Goal: Find specific page/section: Find specific page/section

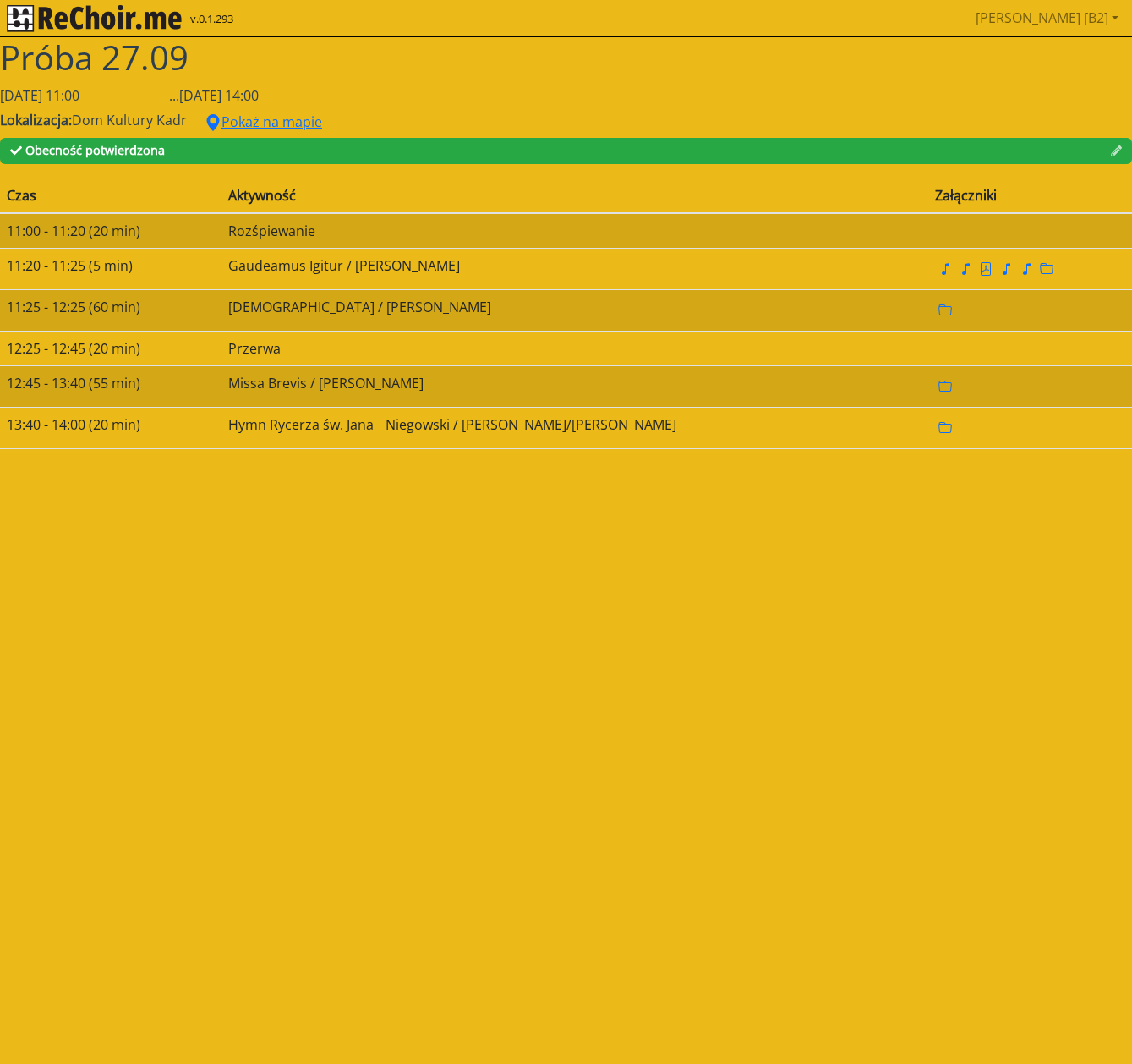
click at [68, 23] on img "rekłajer mi" at bounding box center [94, 18] width 175 height 27
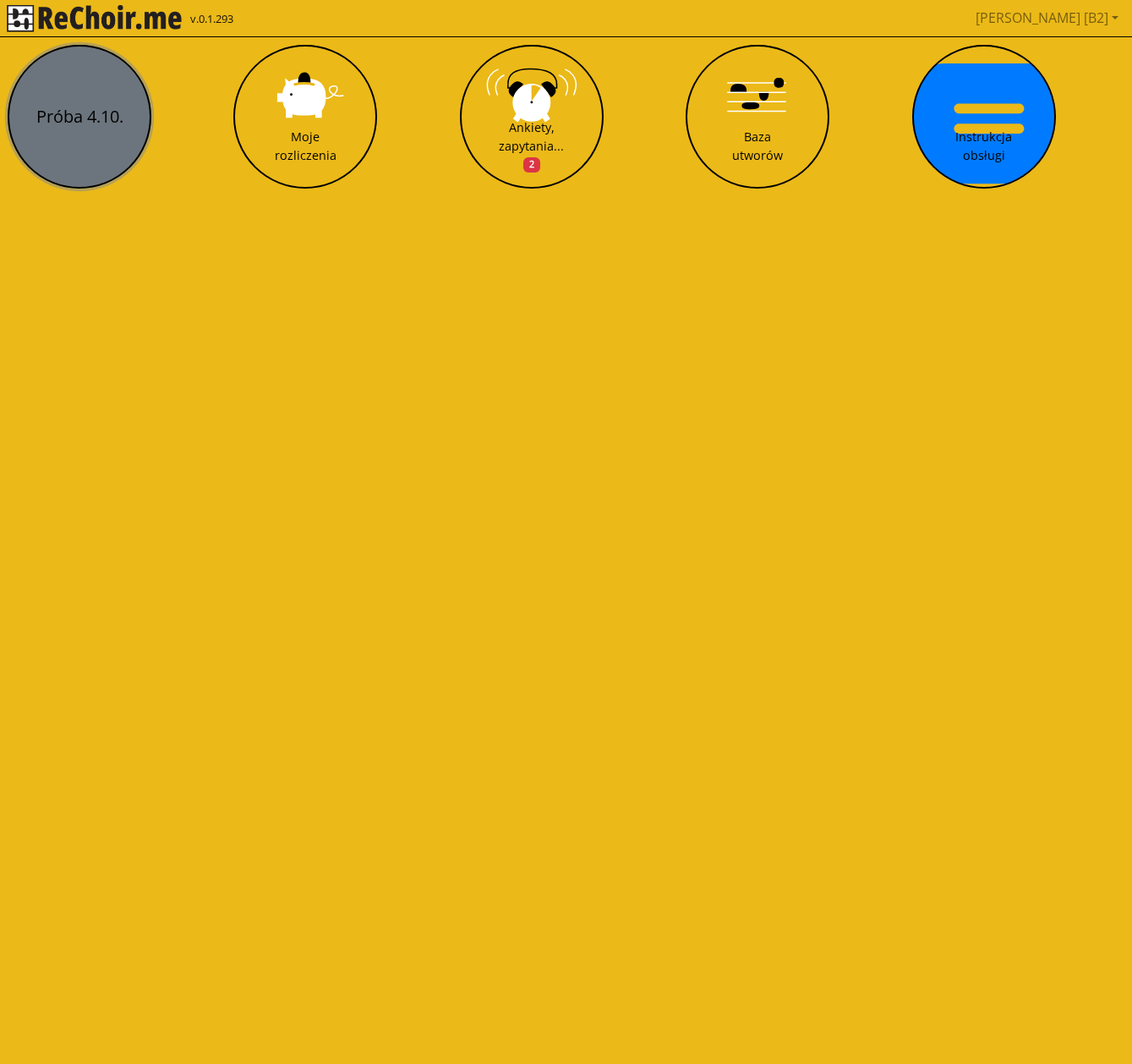
click at [72, 145] on button "Próba 4.10." at bounding box center [79, 116] width 143 height 143
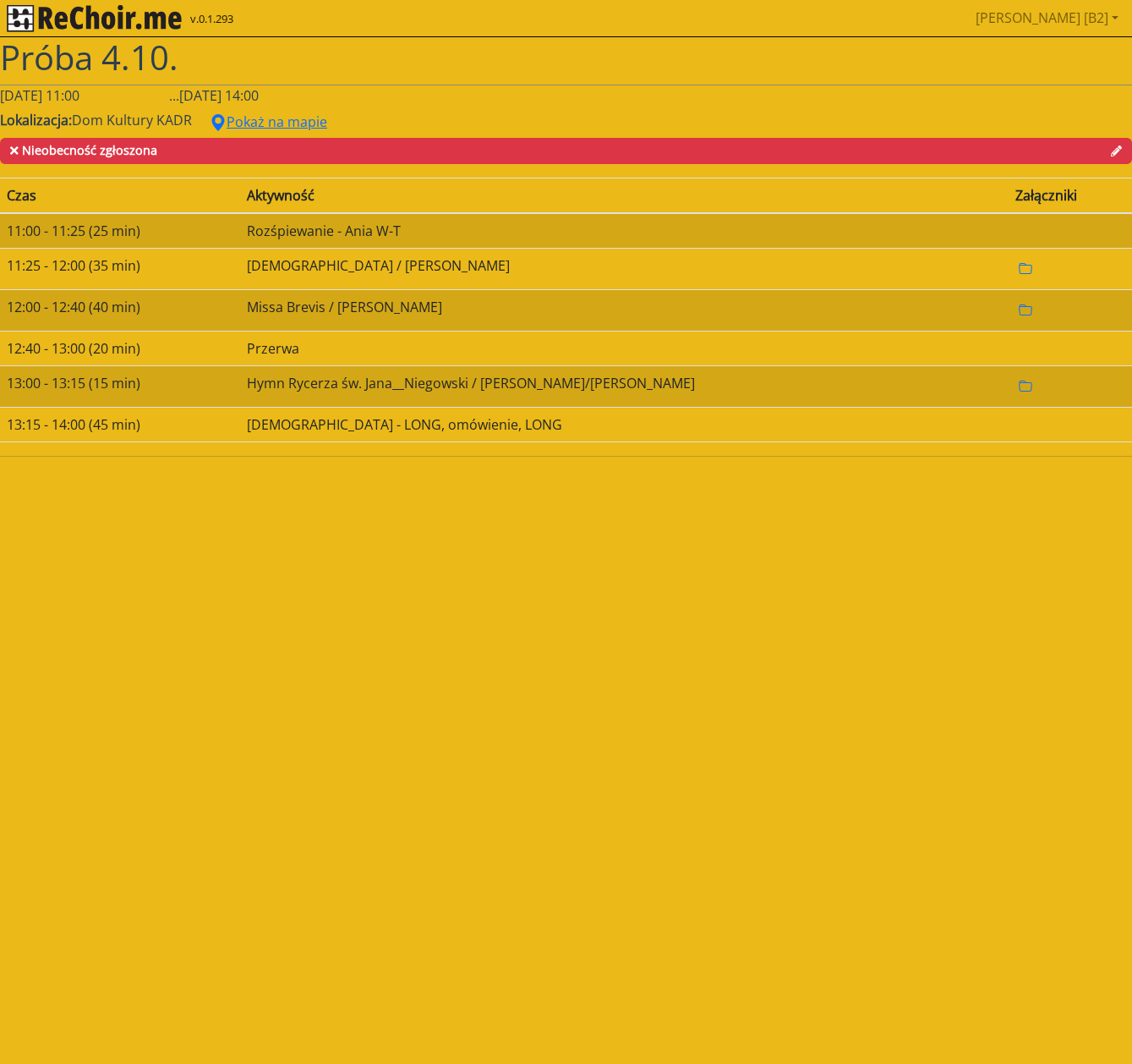
click at [1119, 153] on icon at bounding box center [1117, 151] width 11 height 11
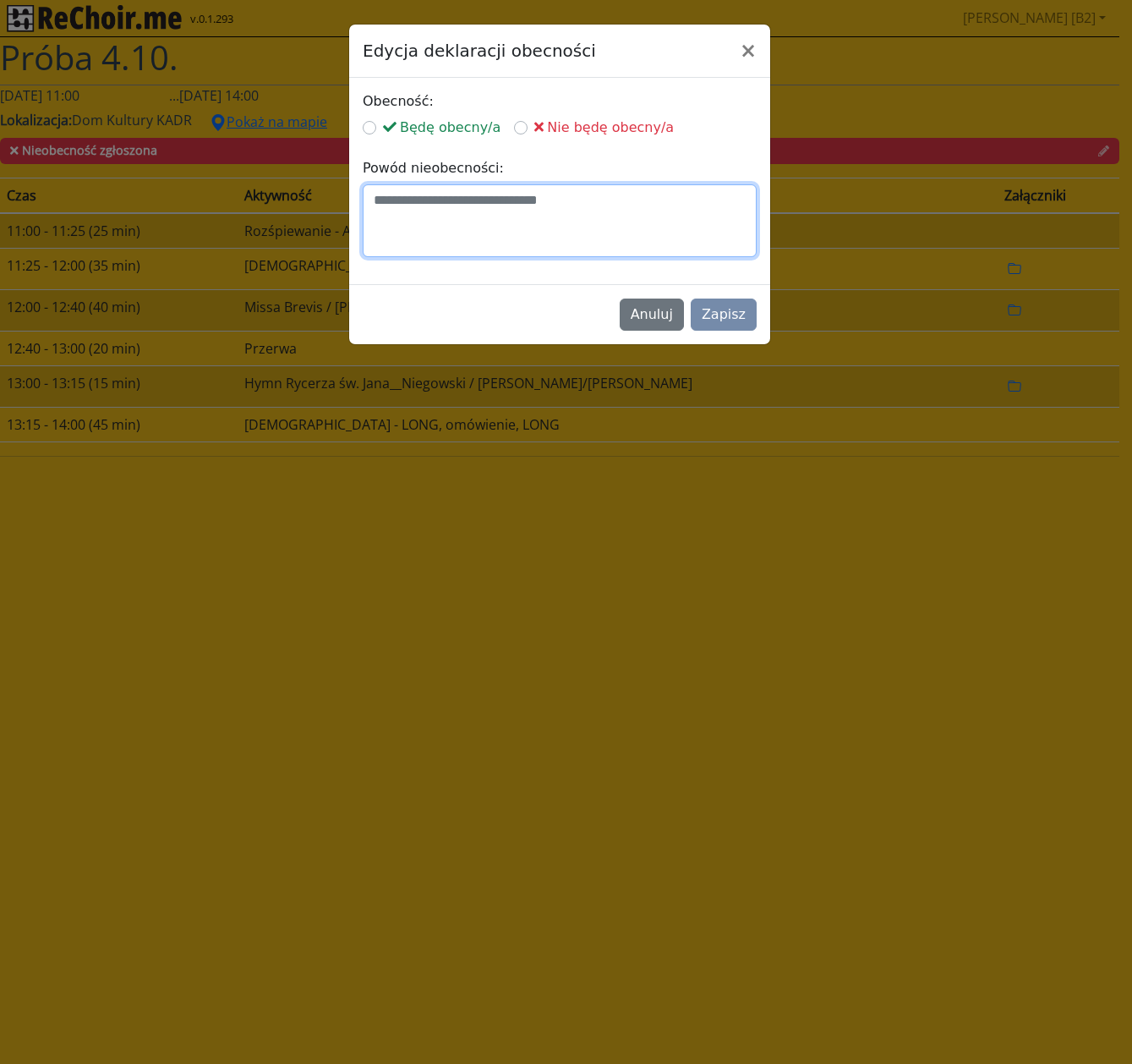
click at [587, 213] on textarea at bounding box center [559, 221] width 394 height 73
click at [752, 51] on button "×" at bounding box center [748, 50] width 44 height 48
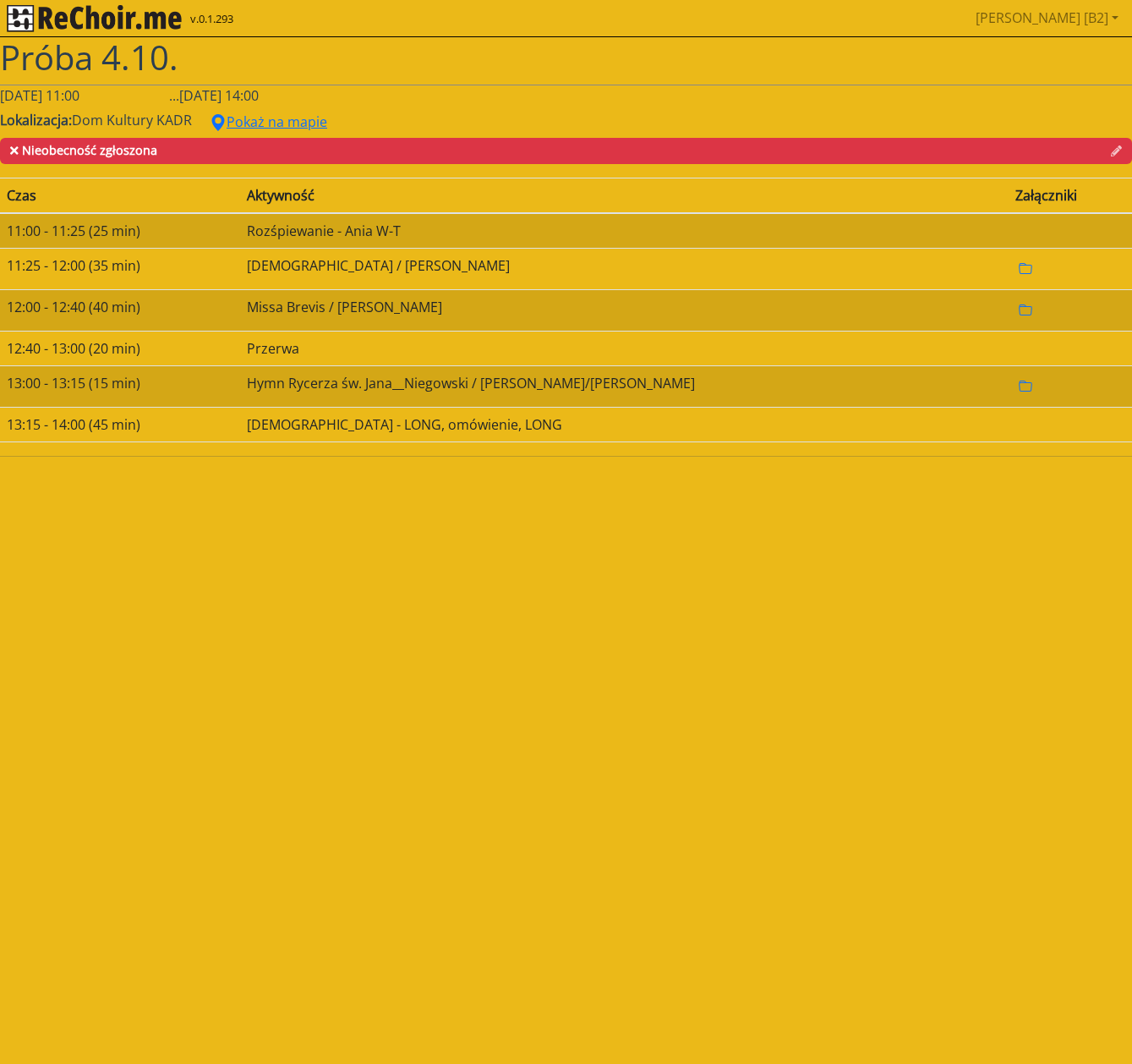
click at [72, 23] on img "rekłajer mi" at bounding box center [94, 18] width 175 height 27
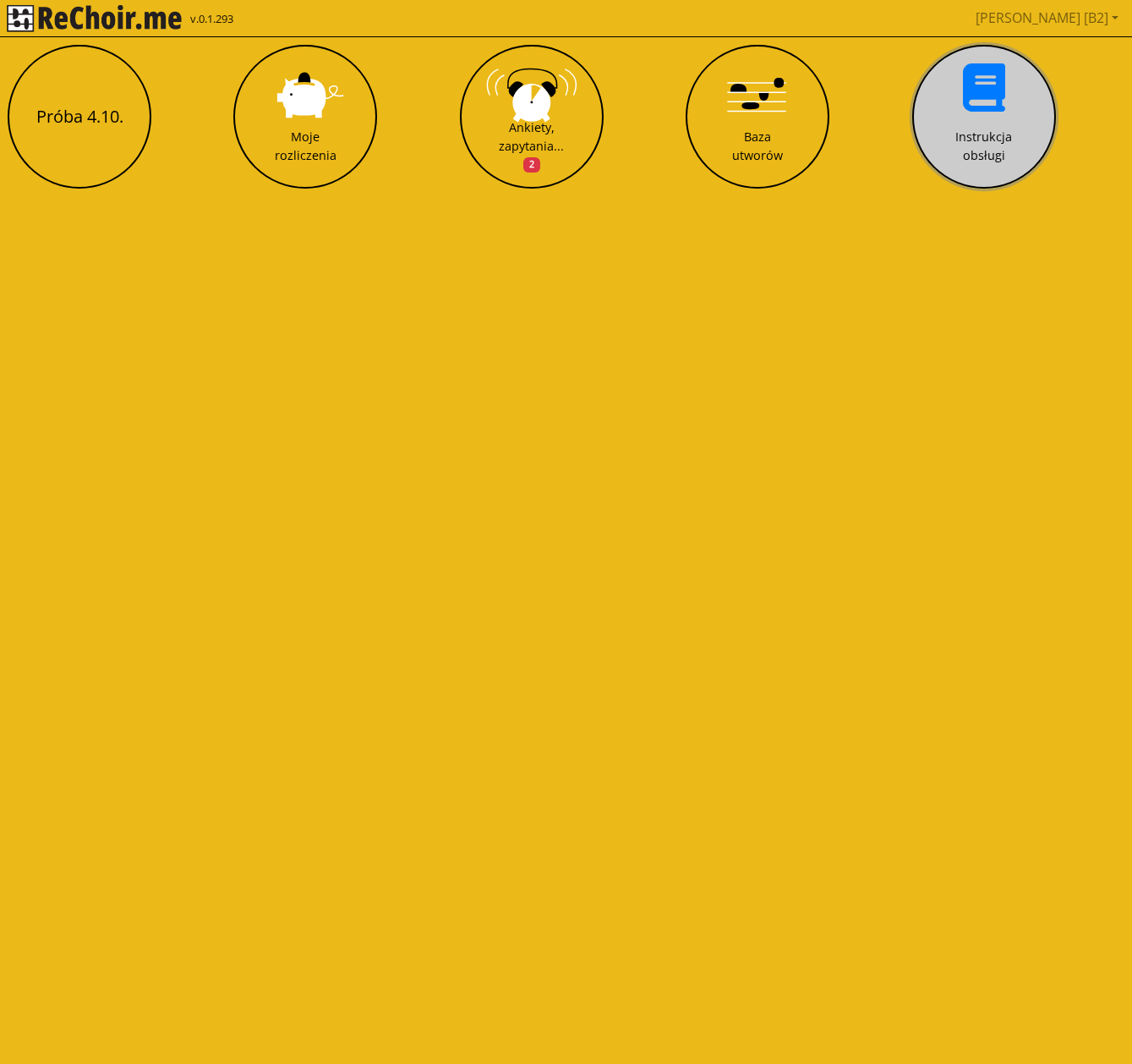
click at [981, 132] on div "Instrukcja obsługi" at bounding box center [984, 145] width 57 height 36
